Goal: Information Seeking & Learning: Check status

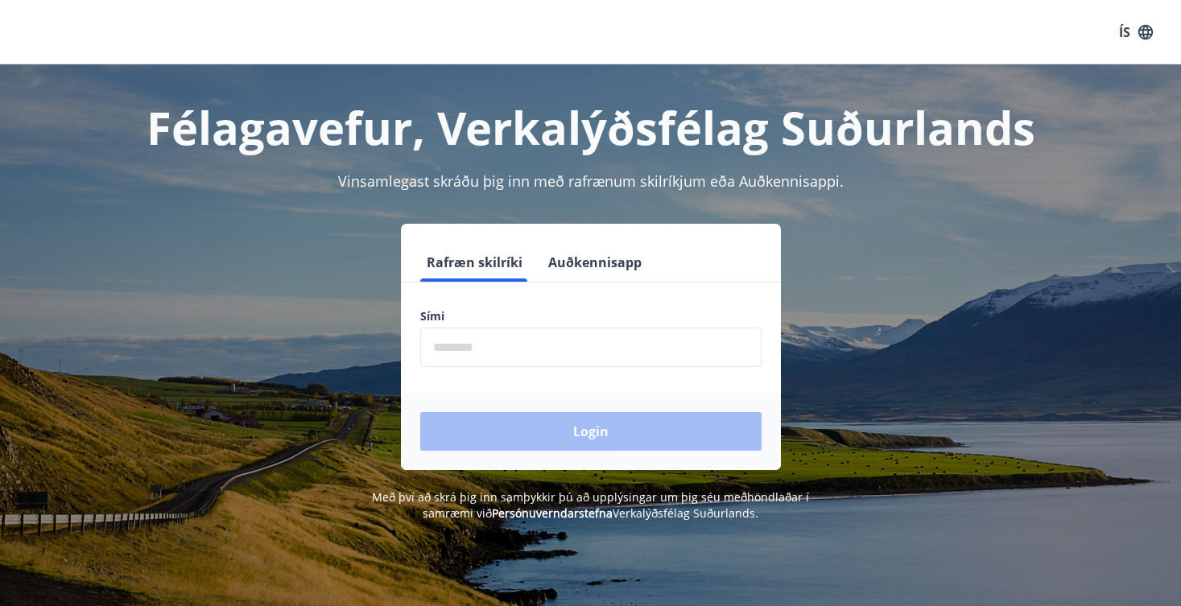
click at [598, 254] on button "Auðkennisapp" at bounding box center [595, 262] width 106 height 39
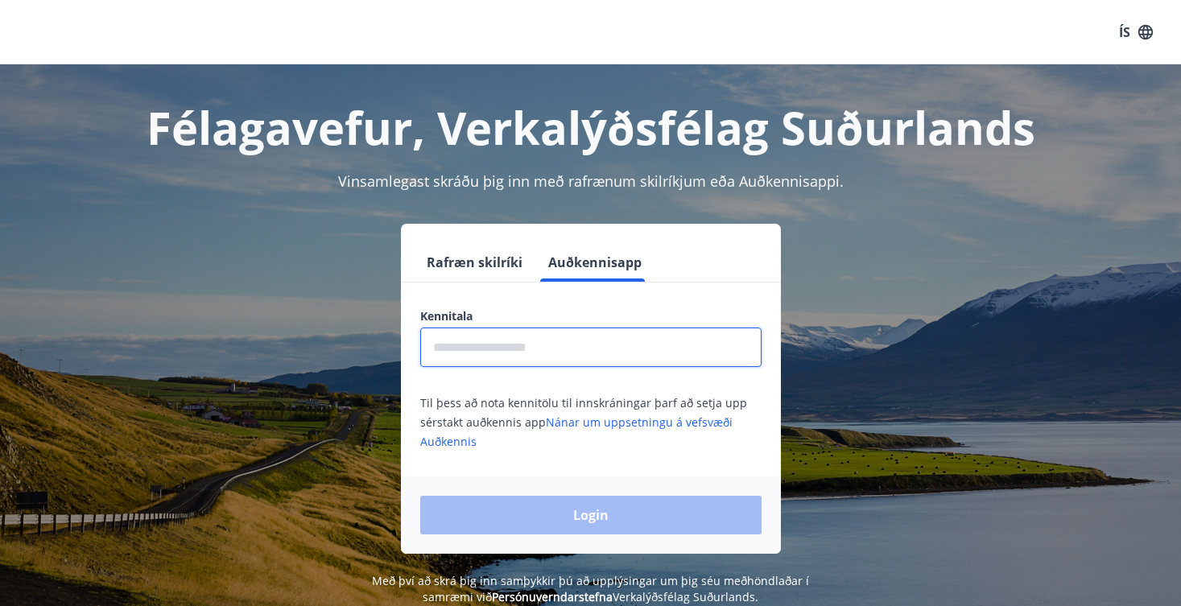
click at [531, 357] on input "text" at bounding box center [590, 347] width 341 height 39
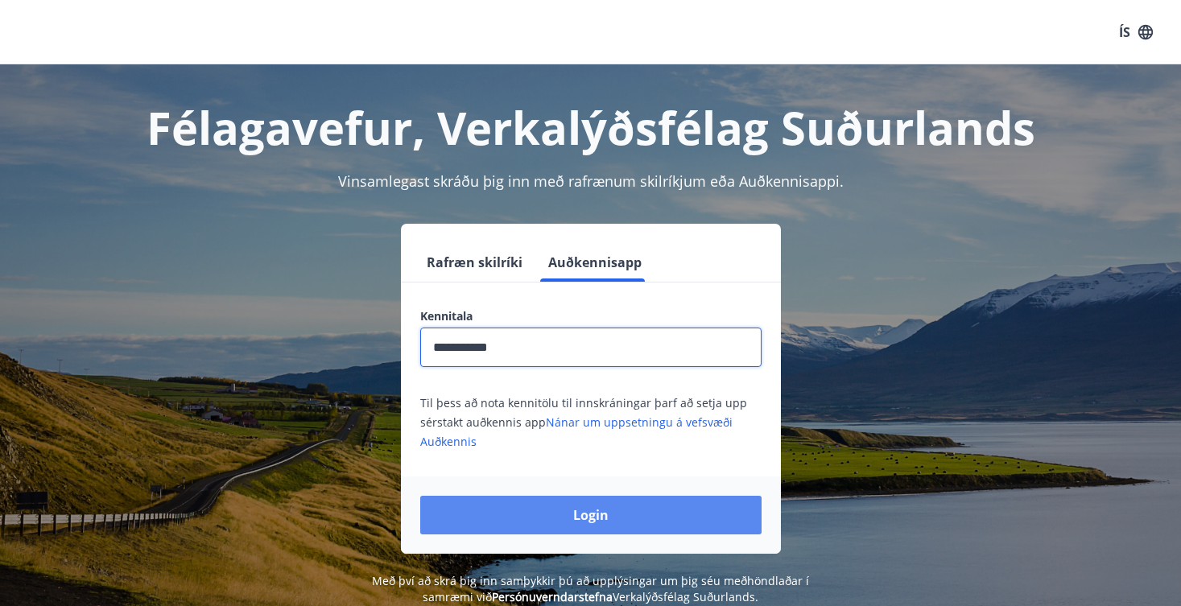
type input "**********"
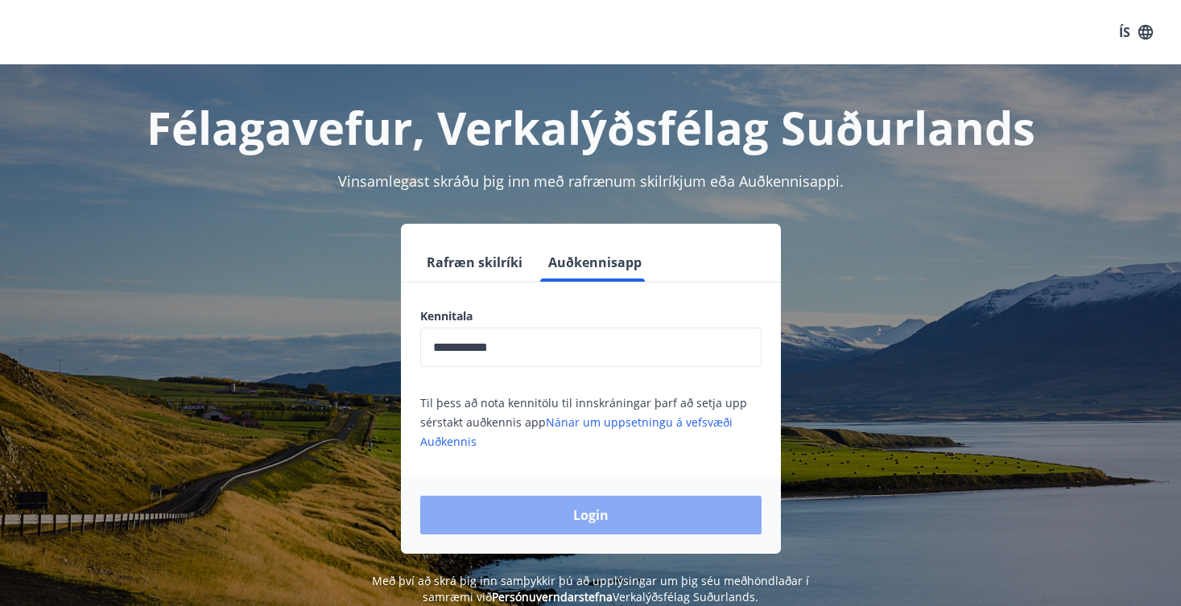
click at [549, 509] on button "Login" at bounding box center [590, 515] width 341 height 39
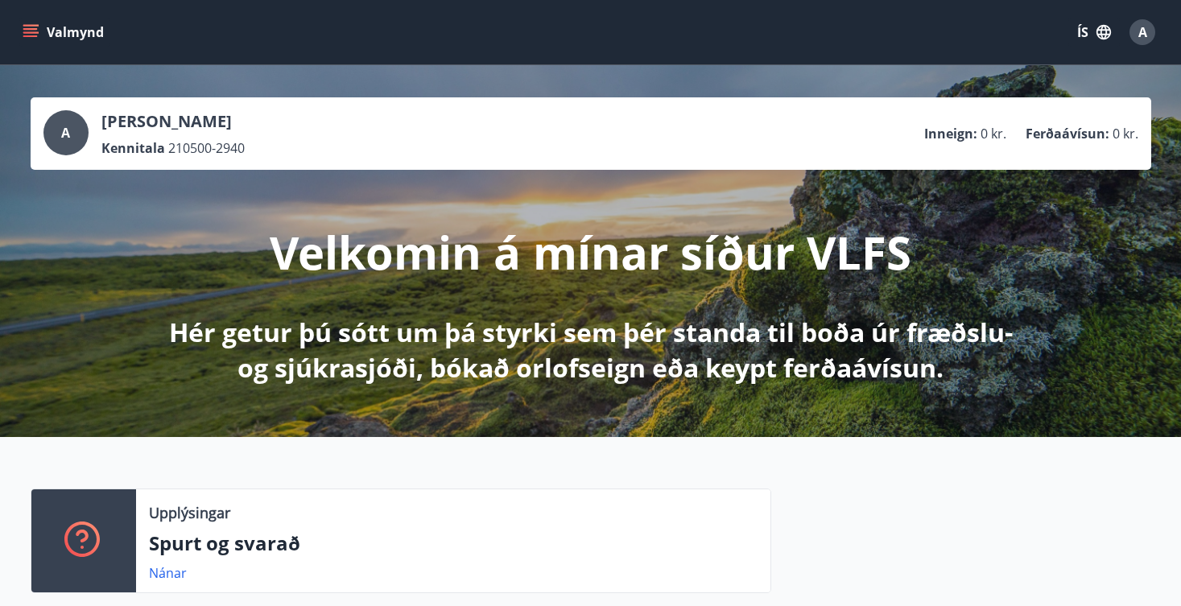
click at [1109, 32] on icon "button" at bounding box center [1104, 32] width 18 height 18
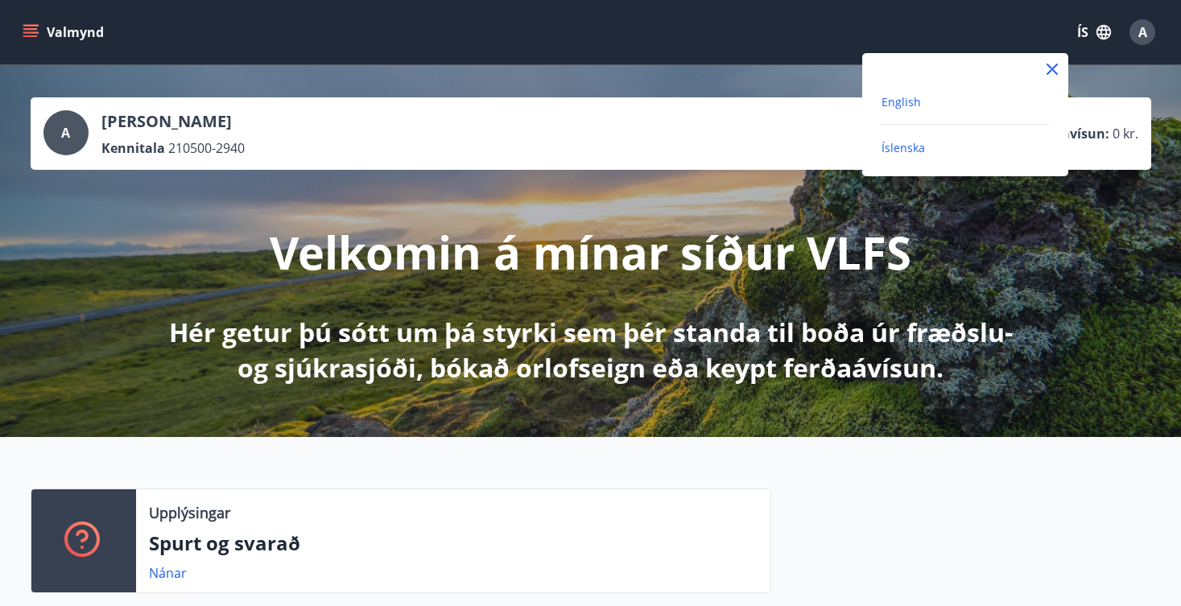
click at [916, 101] on span "English" at bounding box center [901, 101] width 39 height 15
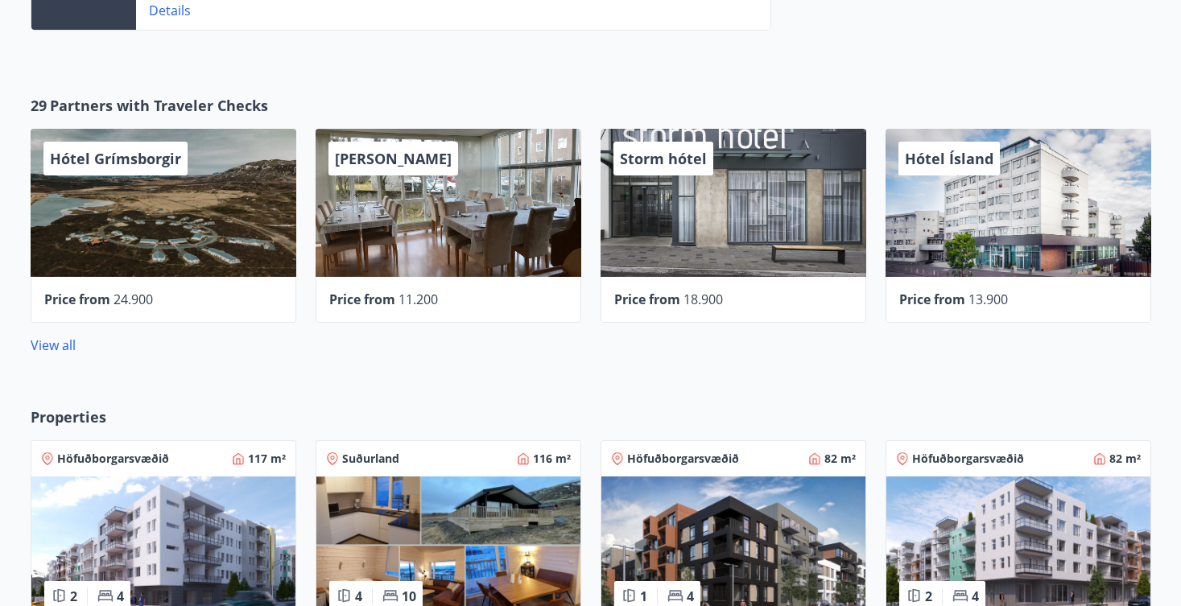
scroll to position [598, 0]
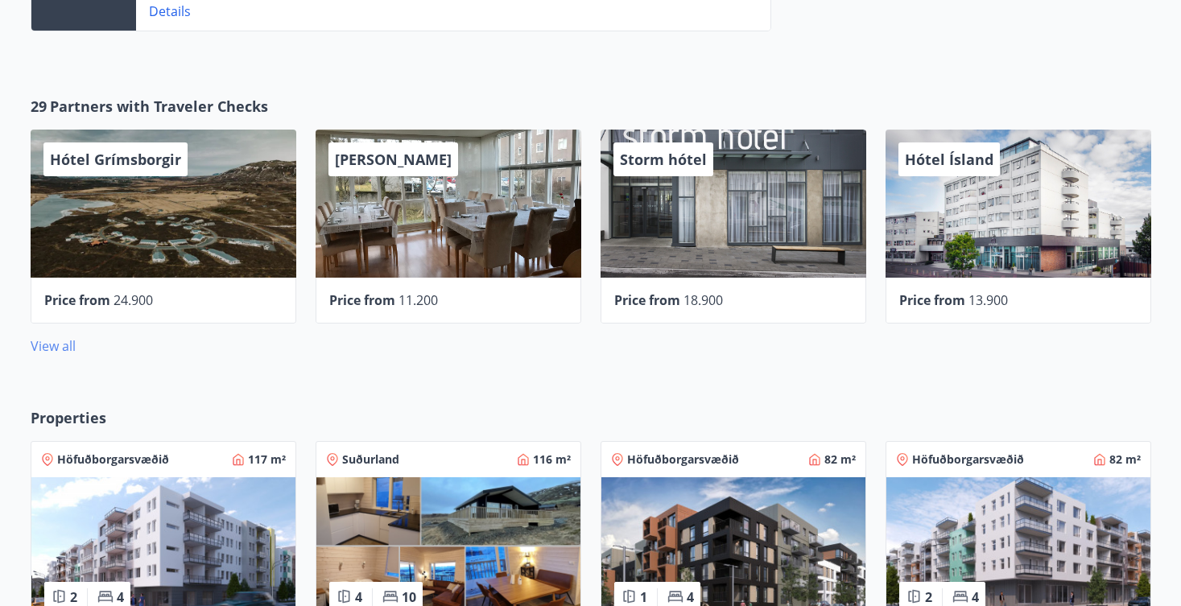
click at [71, 351] on link "View all" at bounding box center [53, 346] width 45 height 18
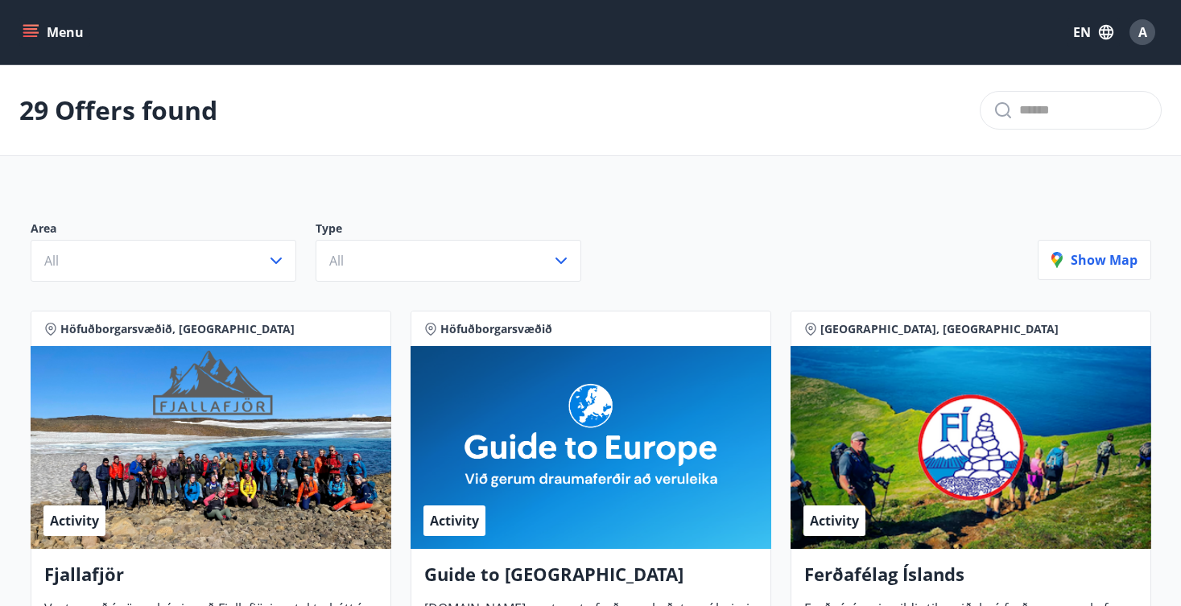
click at [37, 42] on button "Menu" at bounding box center [54, 32] width 71 height 29
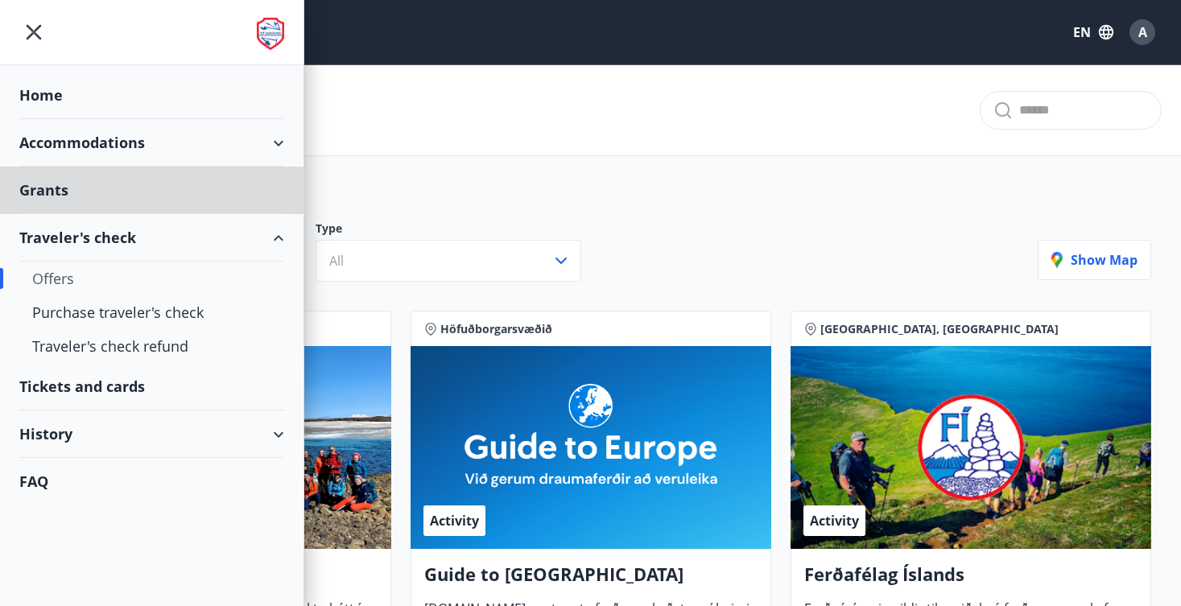
click at [53, 97] on div "Home" at bounding box center [151, 96] width 265 height 48
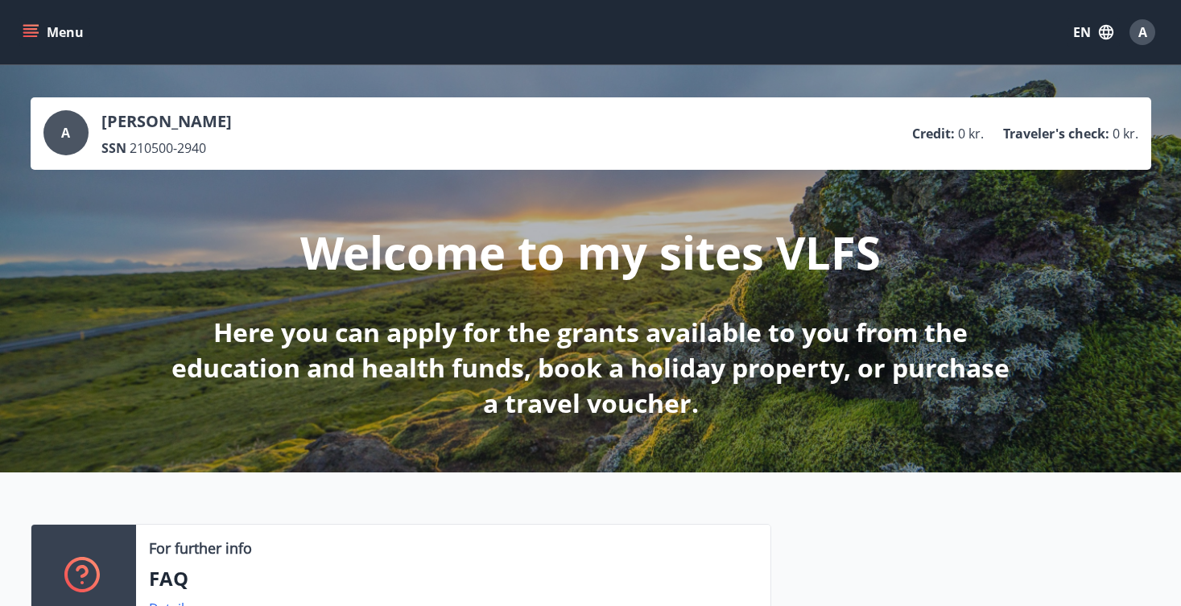
click at [37, 33] on icon "menu" at bounding box center [32, 32] width 18 height 2
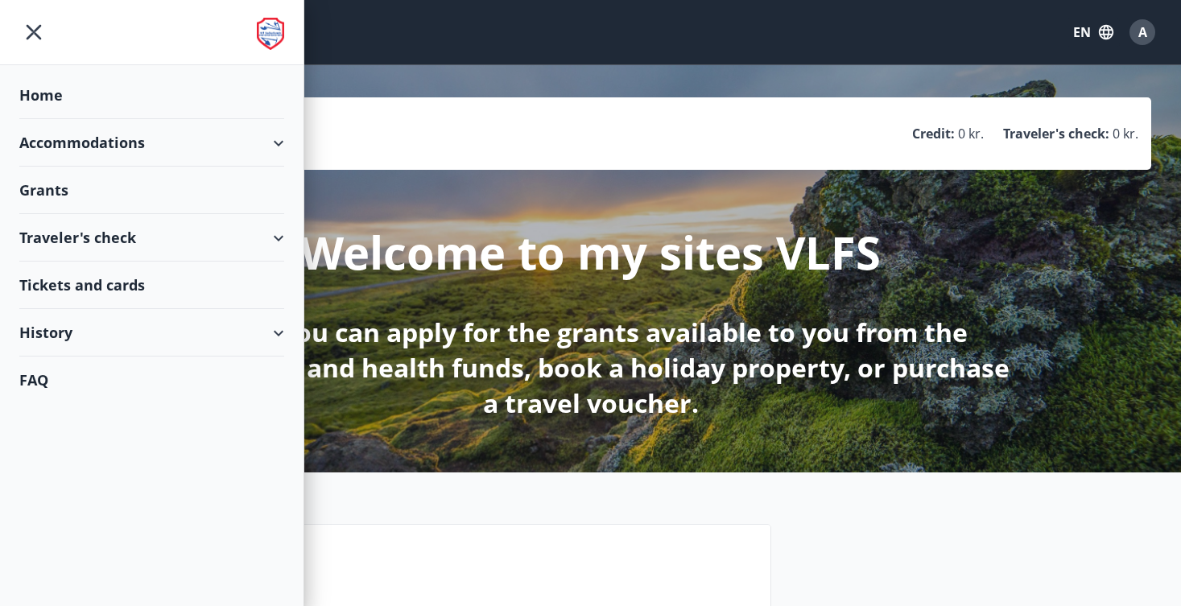
click at [324, 110] on div "A Andrea Stercová SSN 210500-2940 Credit : 0 kr. Traveler's check : 0 kr." at bounding box center [590, 133] width 1095 height 47
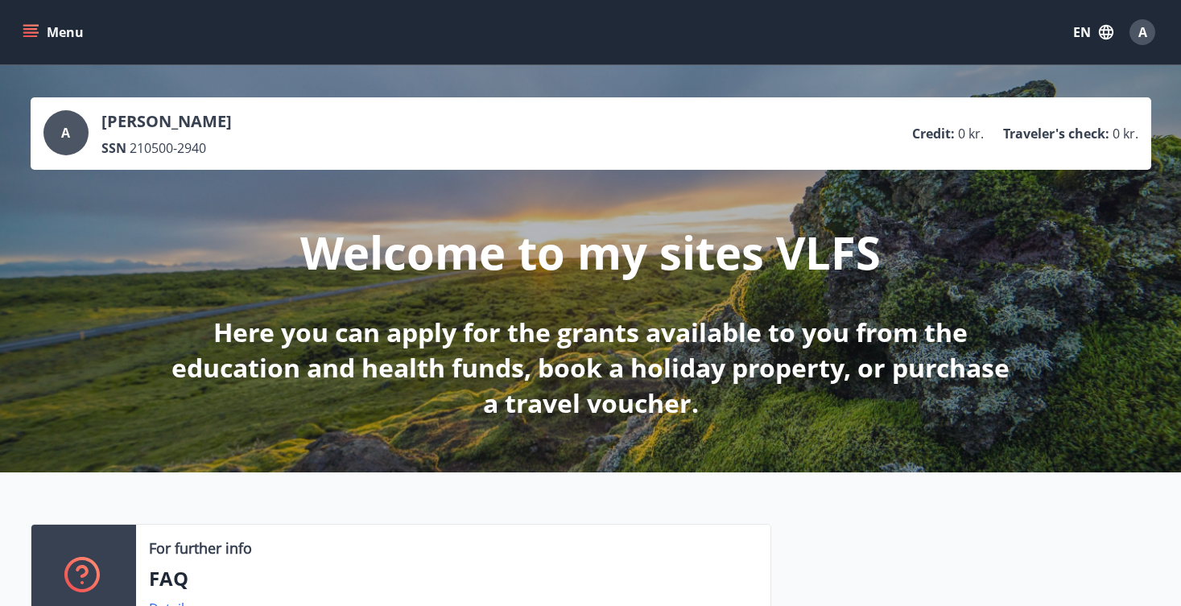
click at [33, 27] on icon "menu" at bounding box center [31, 32] width 16 height 16
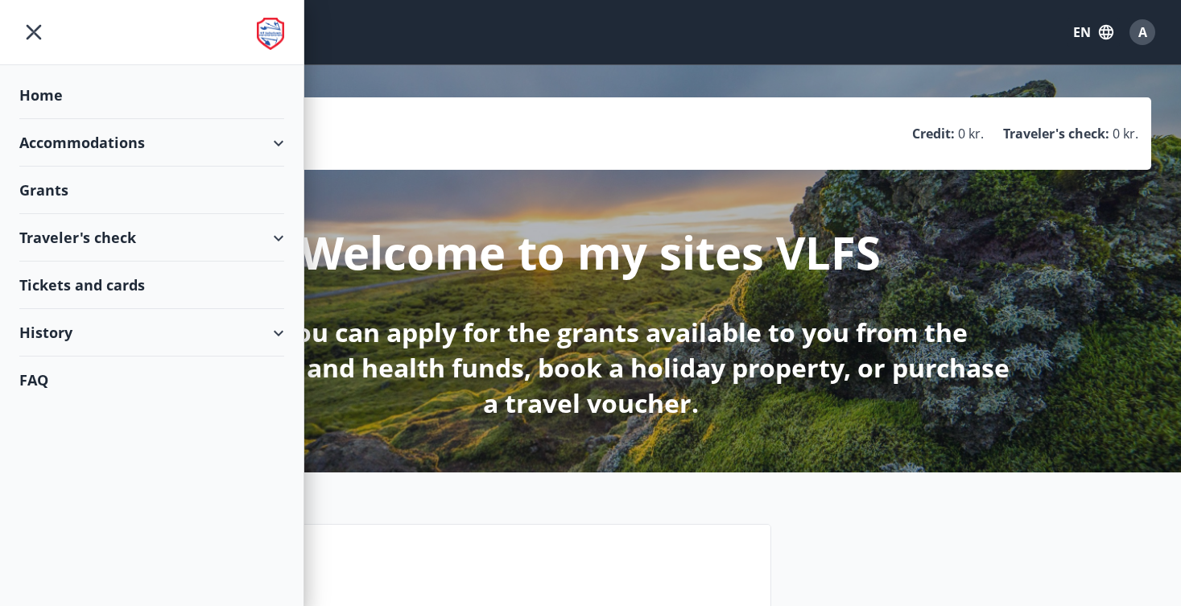
click at [80, 148] on div "Accommodations" at bounding box center [151, 143] width 265 height 48
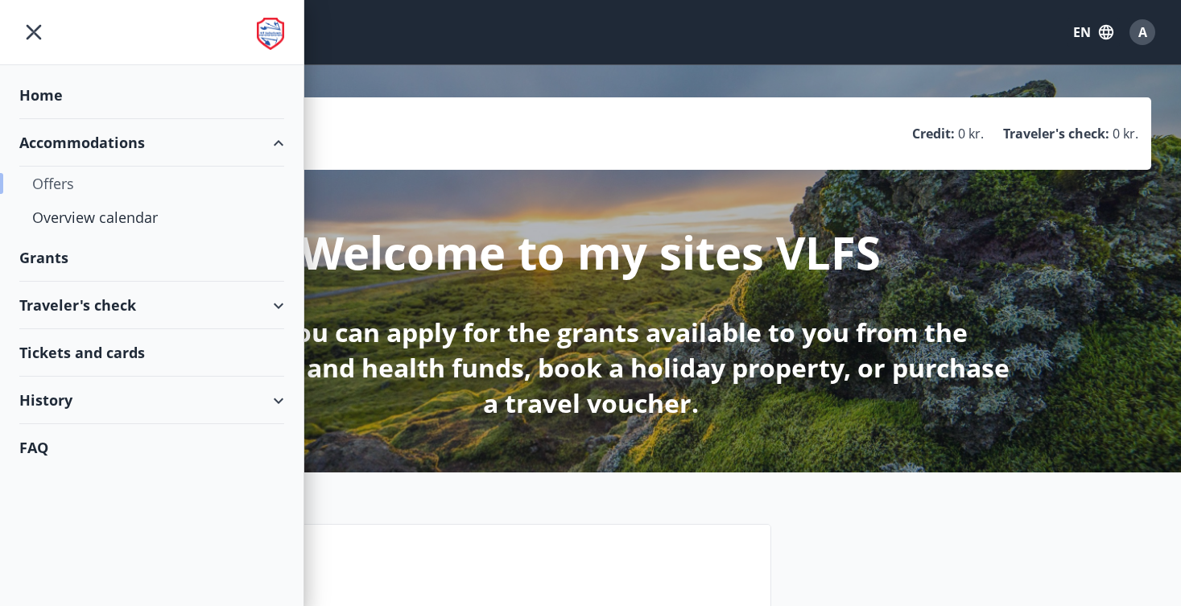
click at [64, 179] on div "Offers" at bounding box center [151, 184] width 239 height 34
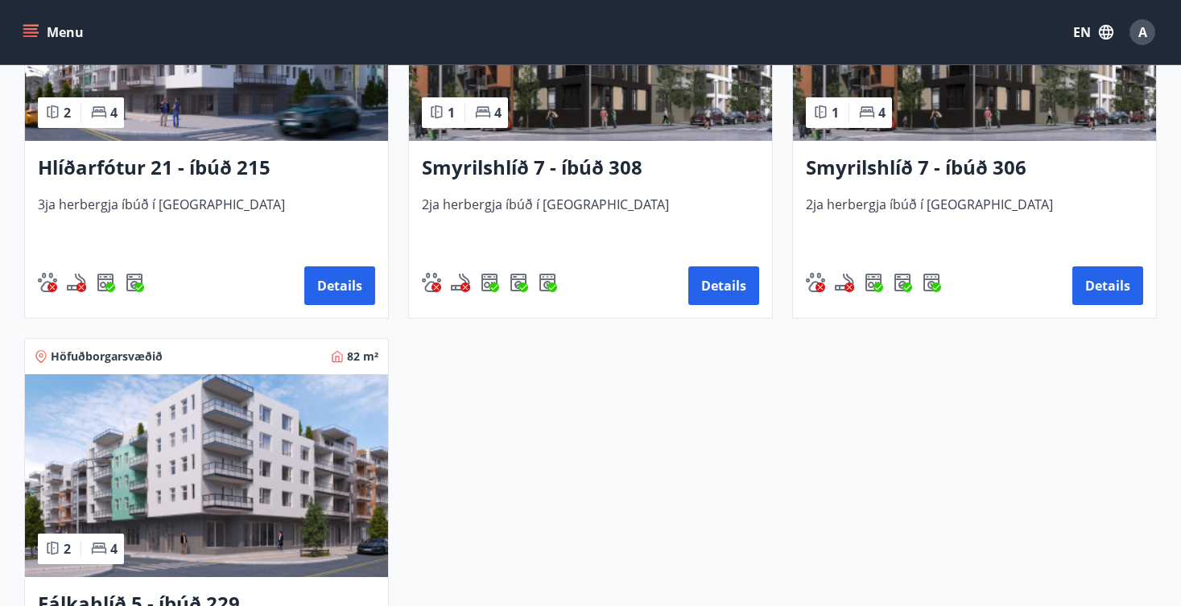
scroll to position [905, 0]
click at [38, 34] on icon "menu" at bounding box center [31, 32] width 16 height 16
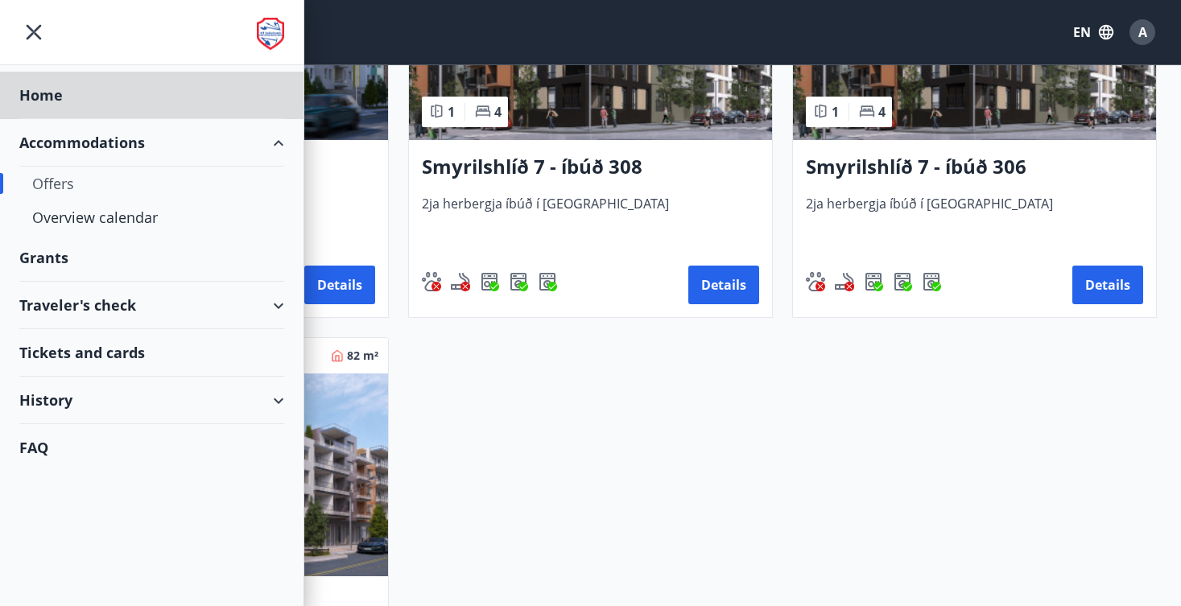
click at [70, 257] on div "Grants" at bounding box center [151, 258] width 265 height 48
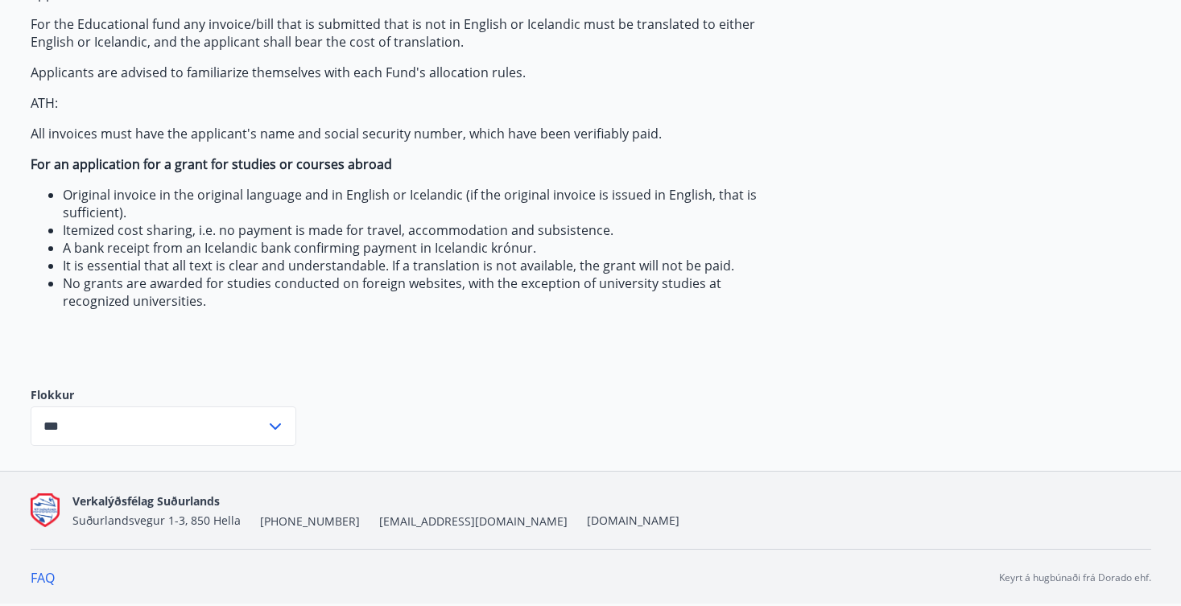
scroll to position [315, 0]
click at [157, 444] on input "***" at bounding box center [148, 426] width 235 height 39
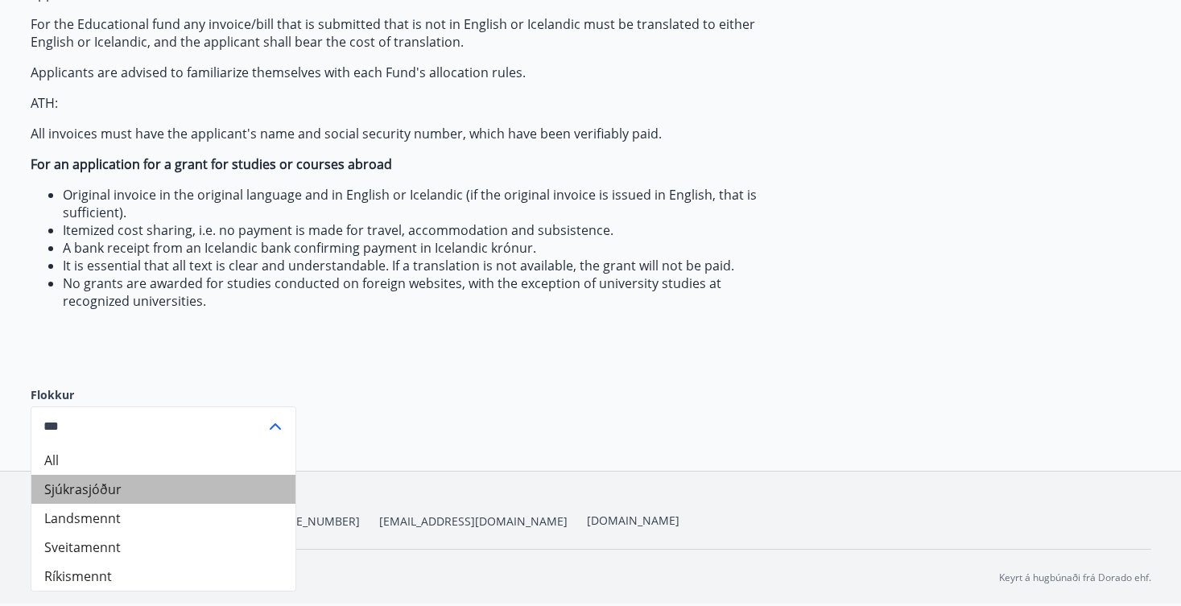
click at [163, 489] on li "Sjúkrasjóður" at bounding box center [163, 489] width 264 height 29
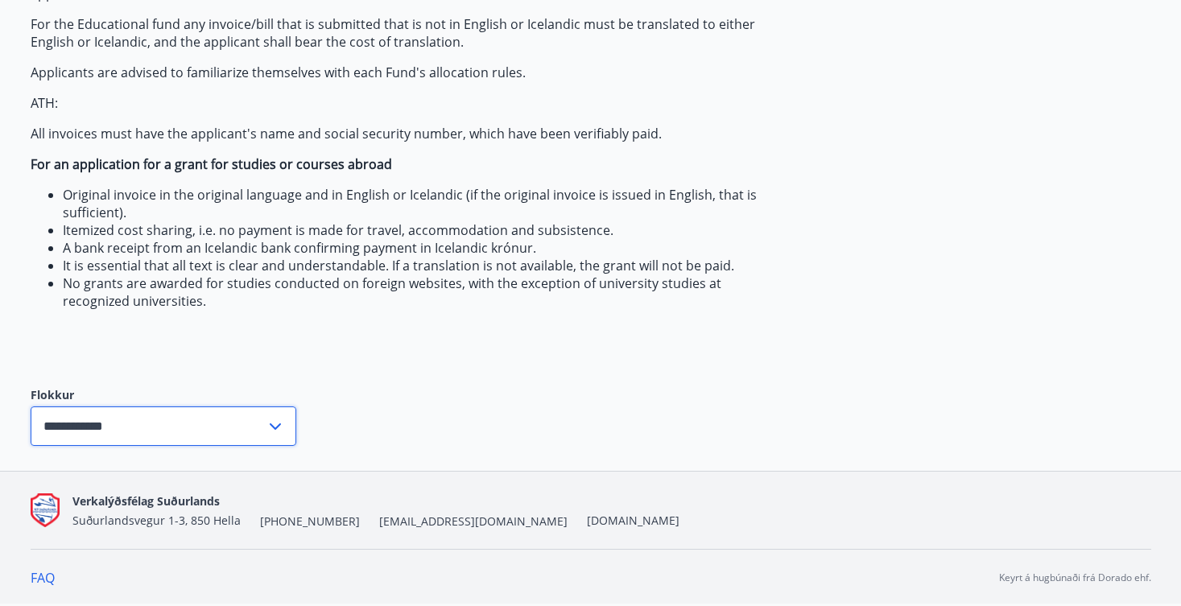
click at [169, 435] on input "**********" at bounding box center [148, 426] width 235 height 39
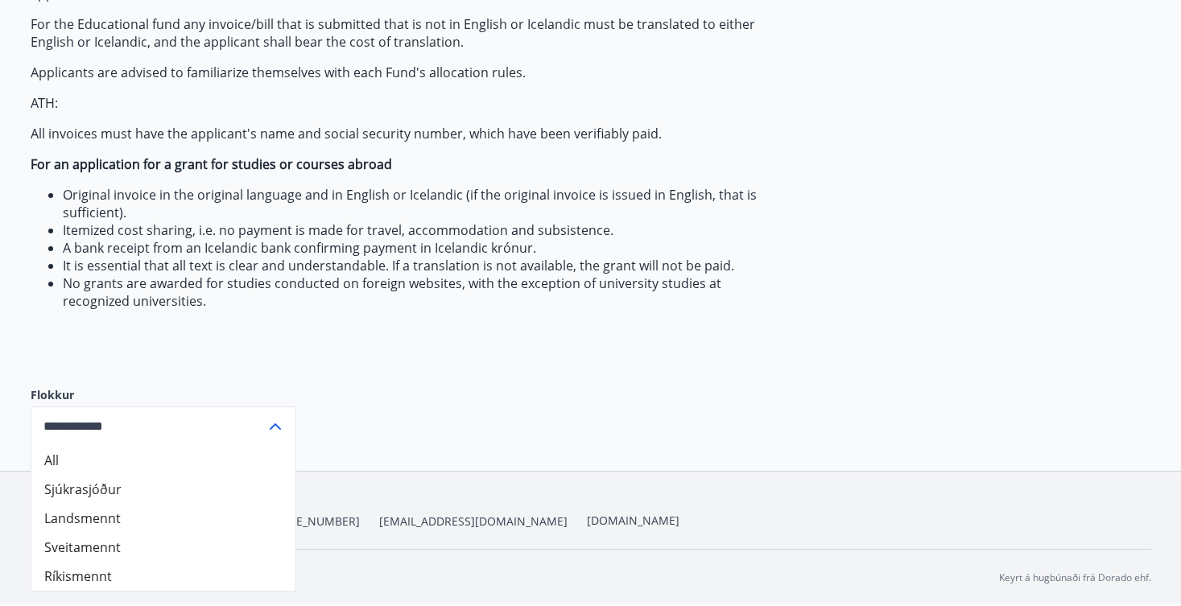
click at [155, 480] on li "Sjúkrasjóður" at bounding box center [163, 489] width 264 height 29
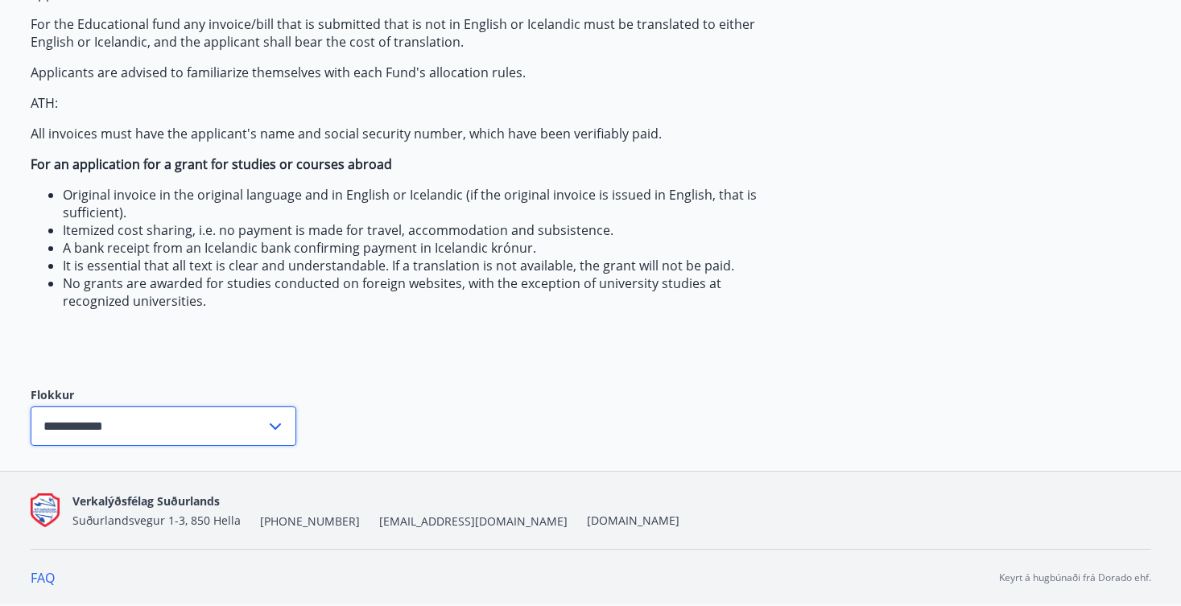
click at [171, 443] on input "**********" at bounding box center [148, 426] width 235 height 39
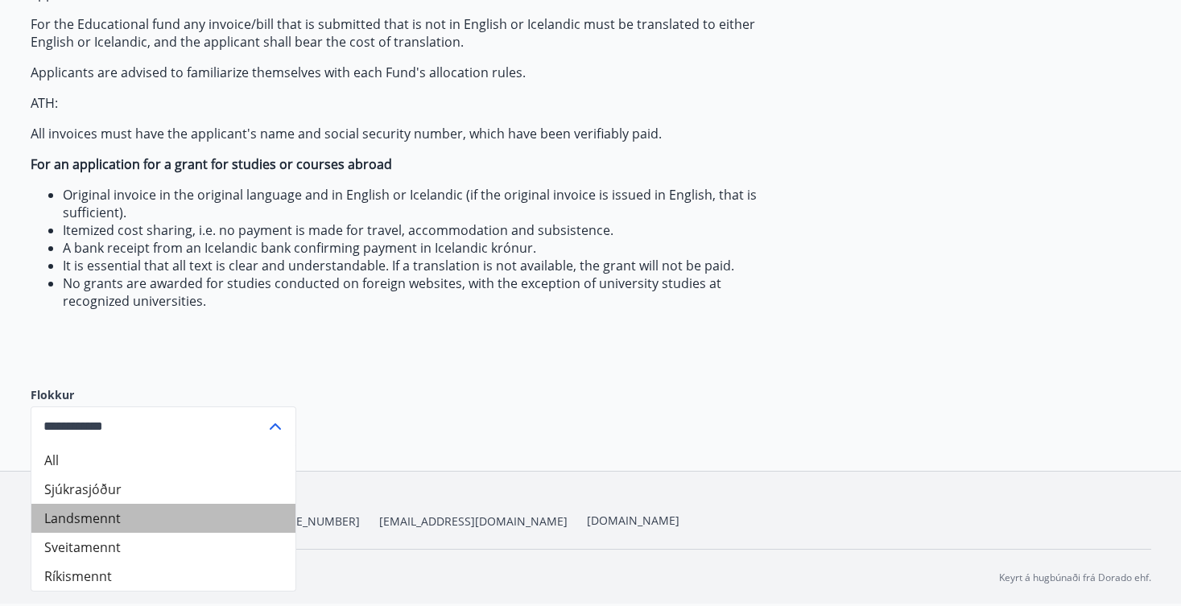
click at [143, 515] on li "Landsmennt" at bounding box center [163, 518] width 264 height 29
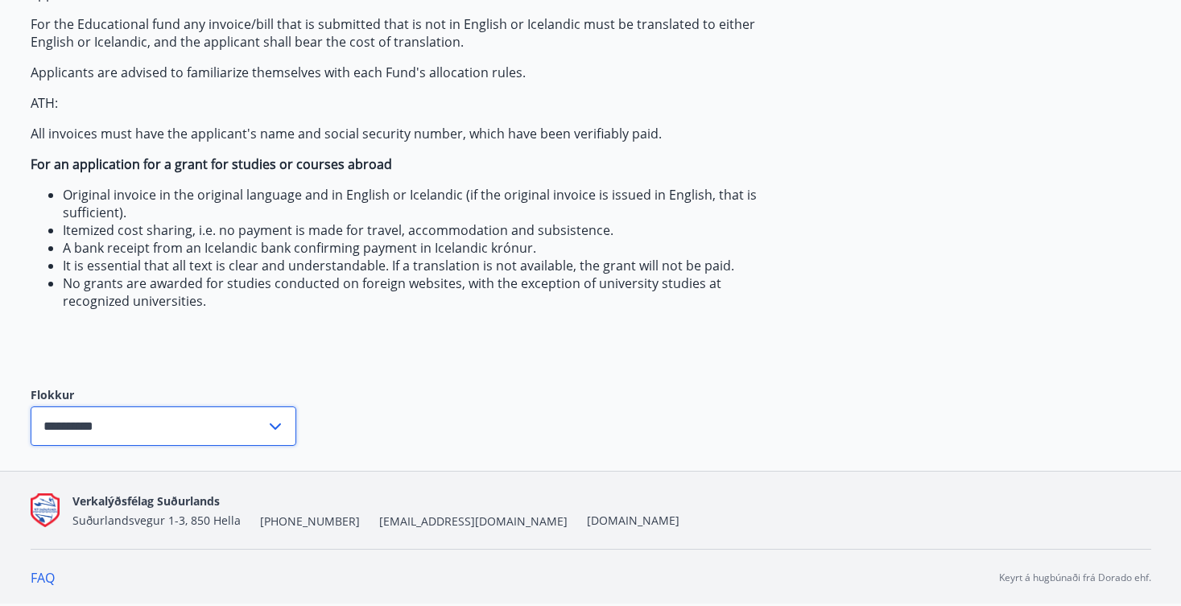
click at [217, 413] on input "**********" at bounding box center [148, 426] width 235 height 39
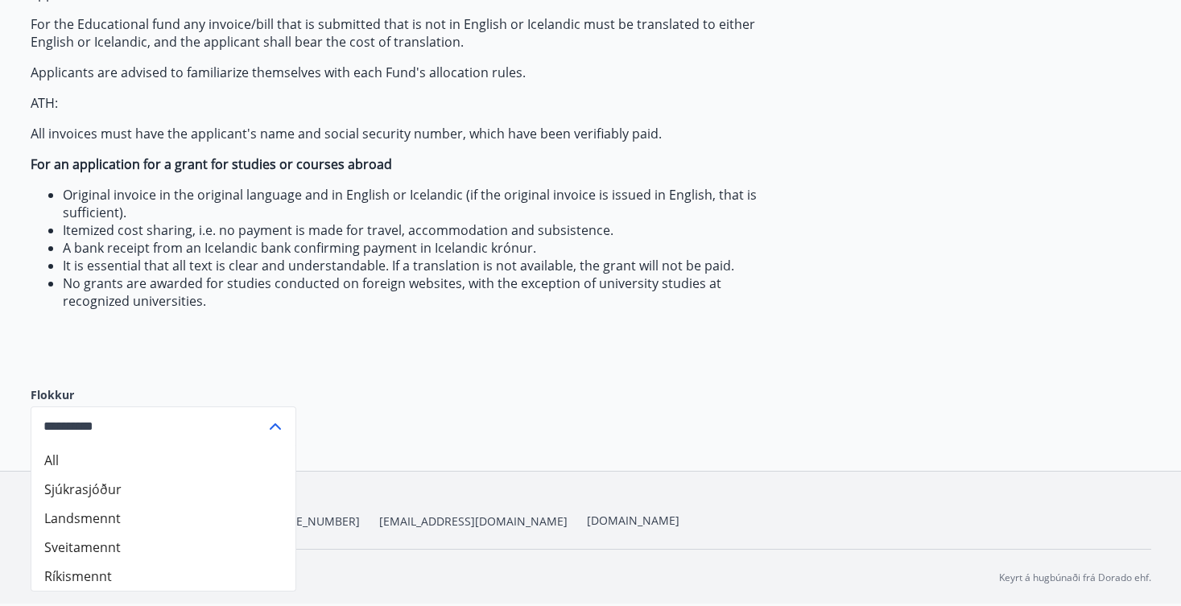
click at [184, 556] on li "Sveitamennt" at bounding box center [163, 547] width 264 height 29
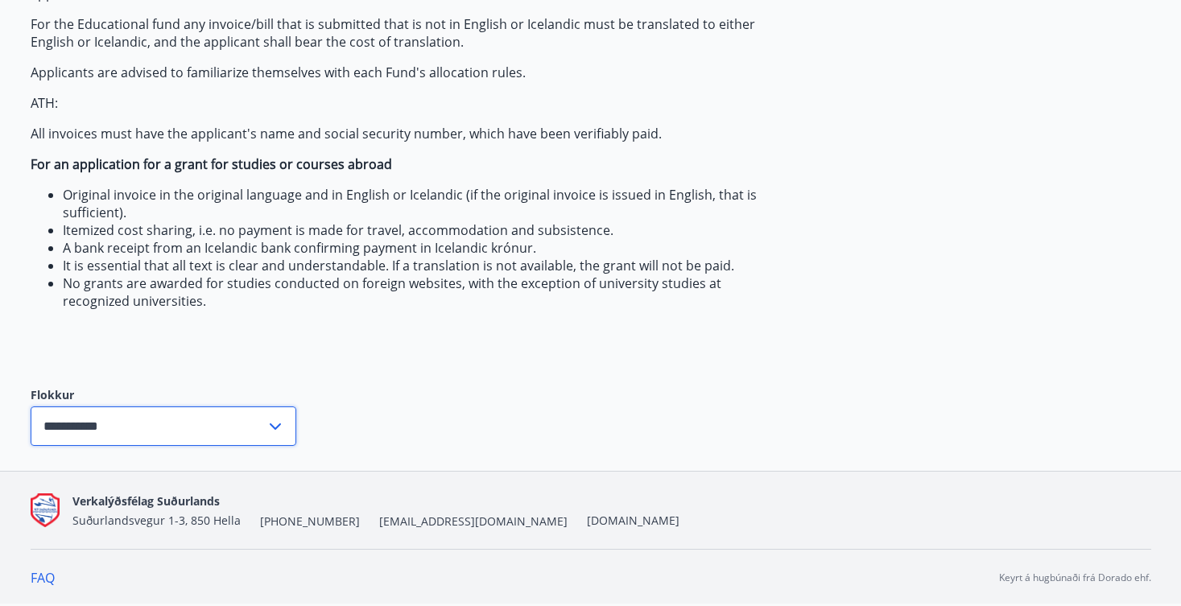
click at [217, 429] on input "**********" at bounding box center [148, 426] width 235 height 39
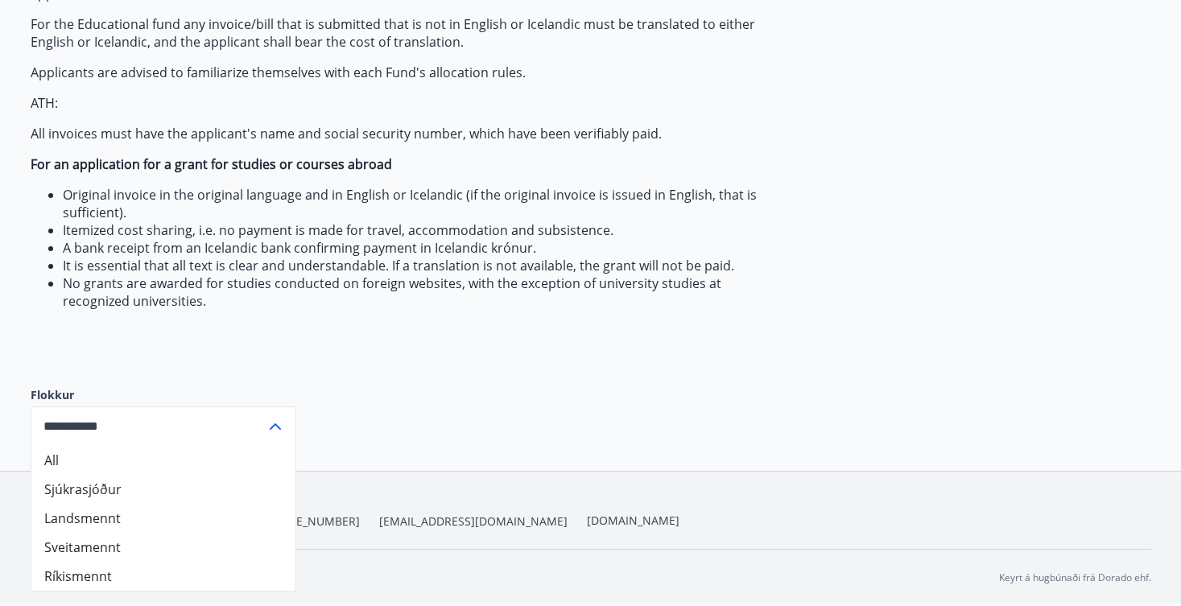
click at [181, 567] on li "Ríkismennt" at bounding box center [163, 576] width 264 height 29
type input "**********"
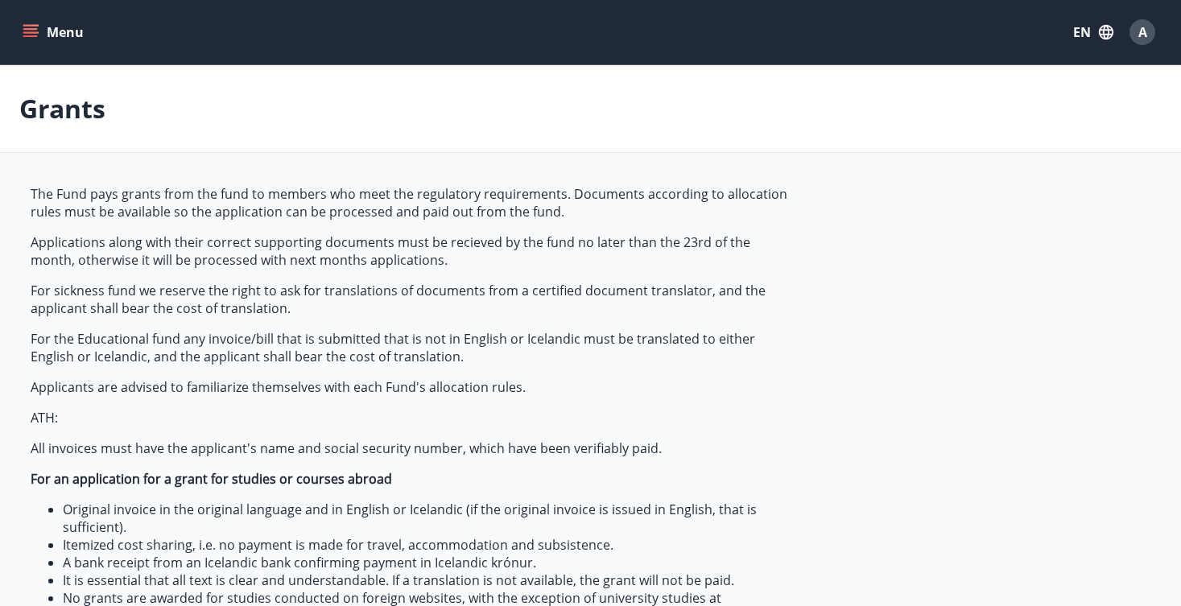
scroll to position [0, 0]
click at [39, 29] on button "Menu" at bounding box center [54, 32] width 71 height 29
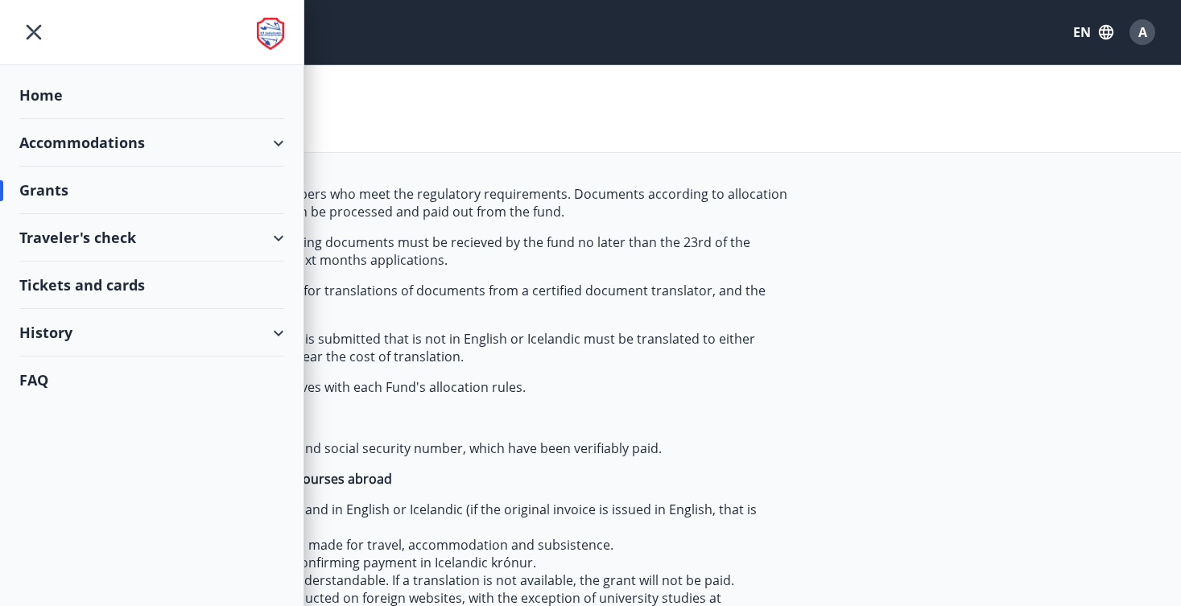
click at [83, 250] on div "Traveler's check" at bounding box center [151, 238] width 265 height 48
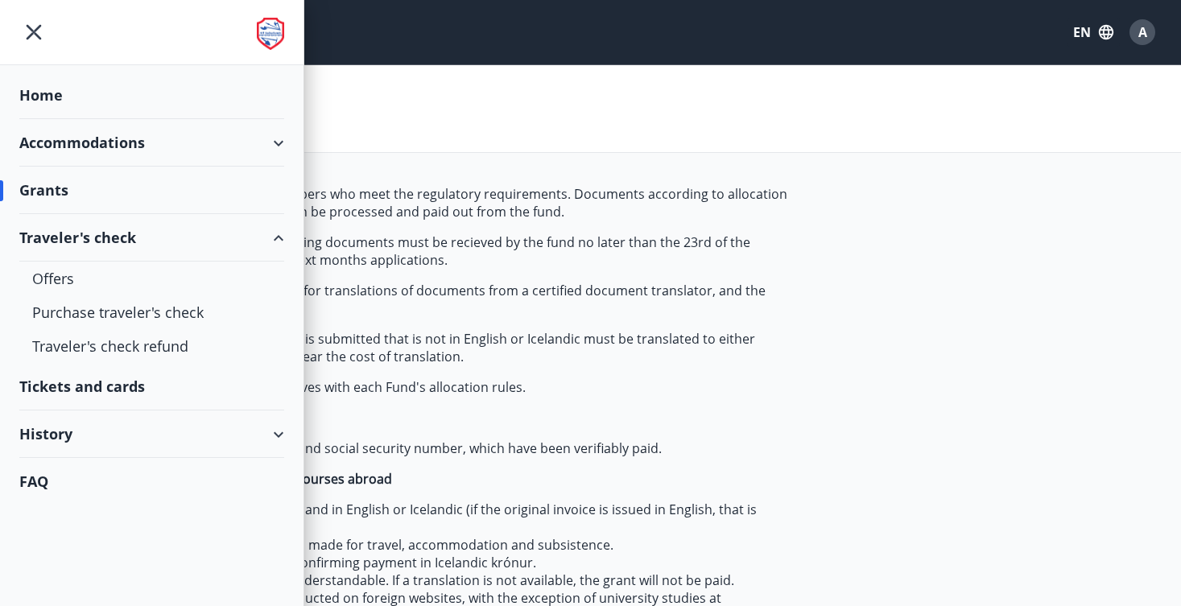
click at [81, 388] on div "Tickets and cards" at bounding box center [151, 387] width 265 height 48
click at [66, 441] on div "History" at bounding box center [151, 435] width 265 height 48
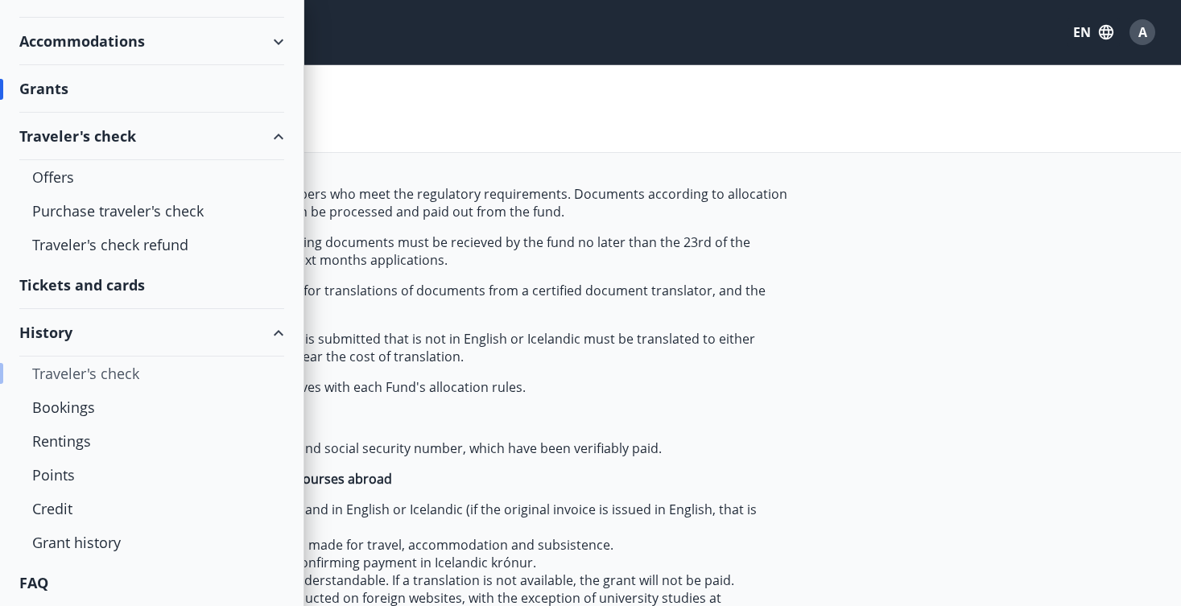
scroll to position [101, 0]
click at [64, 515] on div "Credit" at bounding box center [151, 509] width 239 height 34
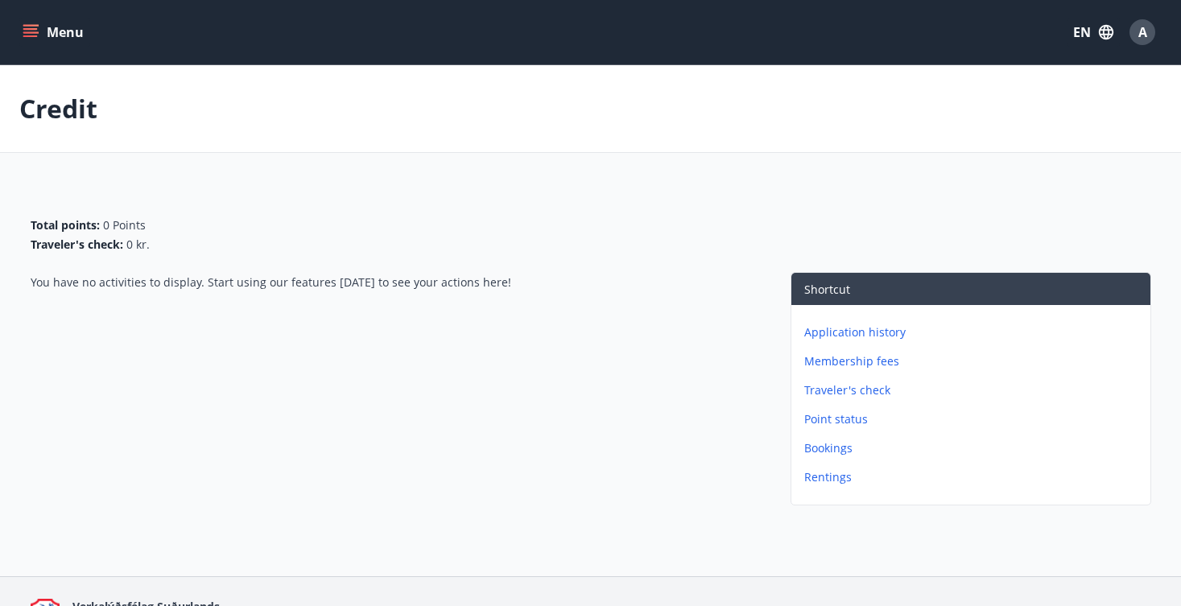
click at [865, 338] on p "Application history" at bounding box center [974, 333] width 340 height 16
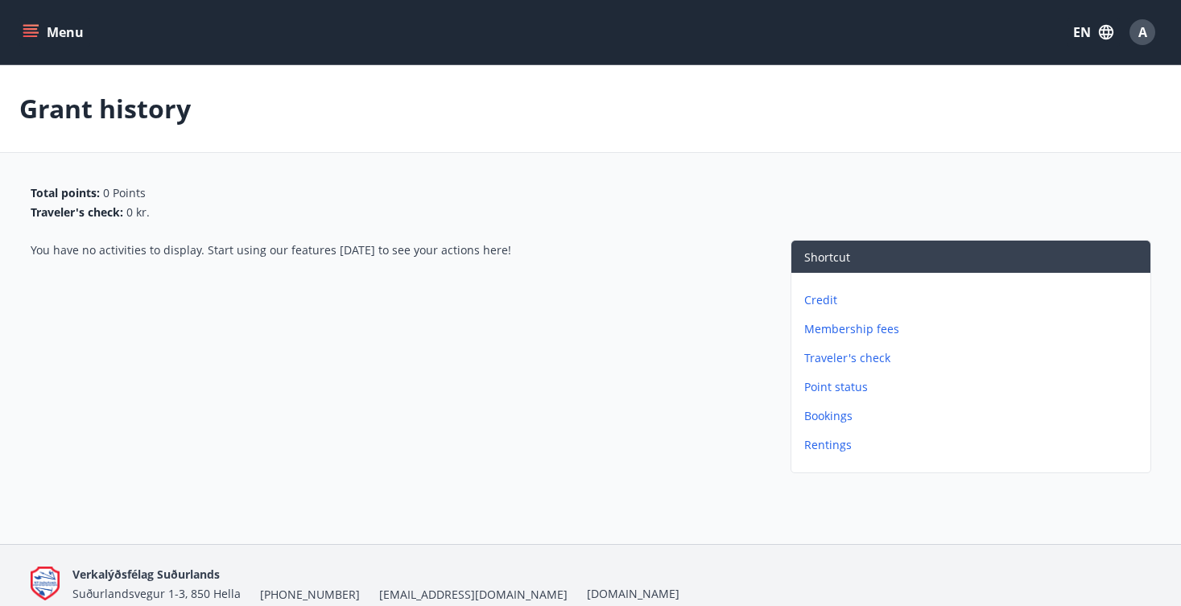
click at [862, 344] on div "Credit Membership fees Traveler's check Point status Bookings Rentings" at bounding box center [971, 366] width 359 height 187
click at [862, 333] on p "Membership fees" at bounding box center [974, 329] width 340 height 16
click at [844, 359] on p "Traveler's check" at bounding box center [974, 358] width 340 height 16
click at [832, 445] on p "Rentings" at bounding box center [974, 445] width 340 height 16
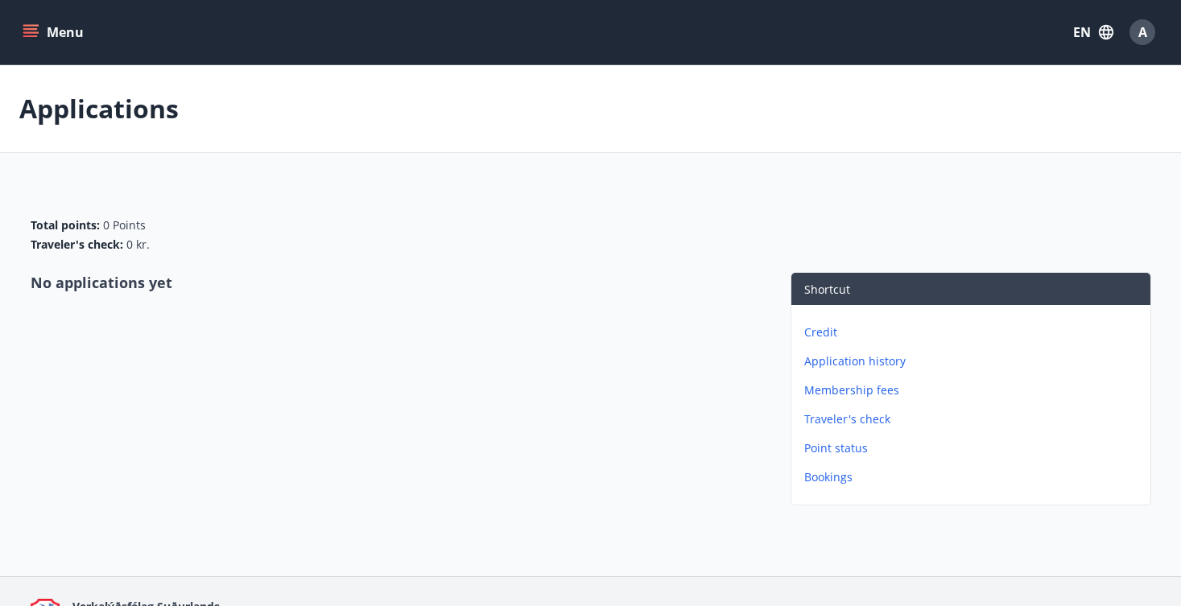
click at [42, 39] on button "Menu" at bounding box center [54, 32] width 71 height 29
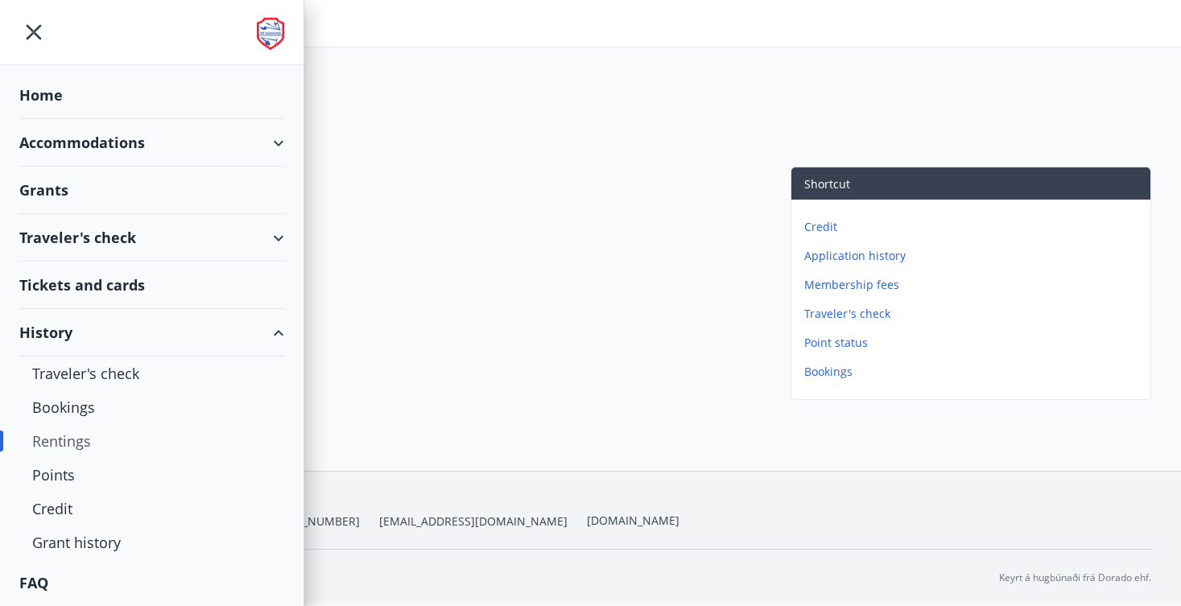
scroll to position [105, 0]
click at [52, 577] on div "FAQ" at bounding box center [151, 583] width 265 height 47
